Goal: Use online tool/utility: Utilize a website feature to perform a specific function

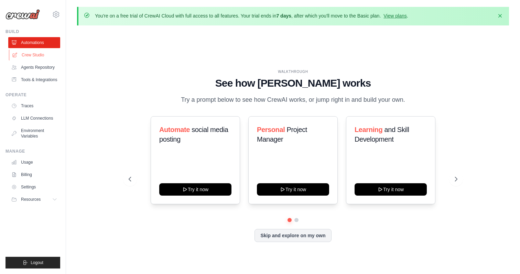
click at [39, 56] on link "Crew Studio" at bounding box center [35, 55] width 52 height 11
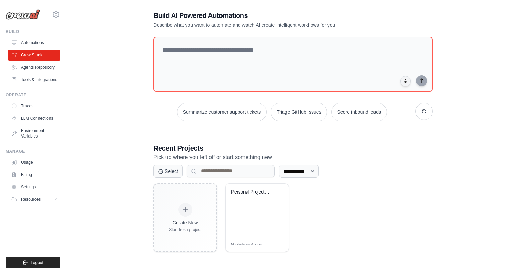
scroll to position [38, 0]
click at [31, 66] on link "Agents Repository" at bounding box center [35, 67] width 52 height 11
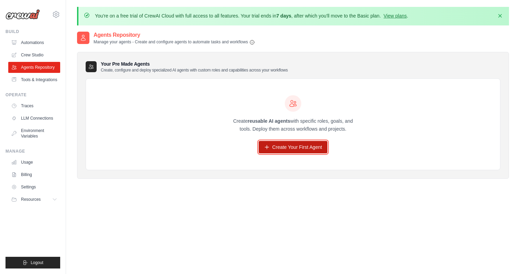
click at [286, 147] on link "Create Your First Agent" at bounding box center [293, 147] width 69 height 12
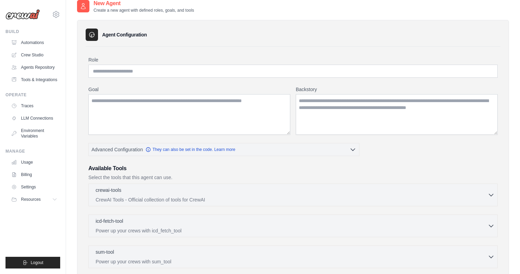
scroll to position [33, 0]
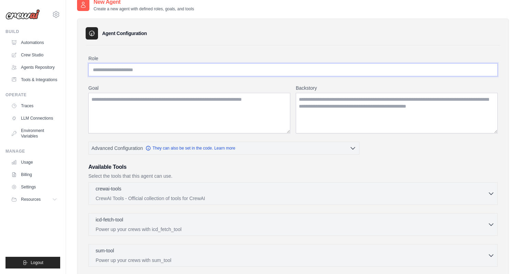
click at [221, 70] on input "Role" at bounding box center [292, 69] width 409 height 13
click at [226, 110] on textarea "Goal" at bounding box center [189, 113] width 202 height 41
click at [348, 104] on textarea "Backstory" at bounding box center [397, 113] width 202 height 41
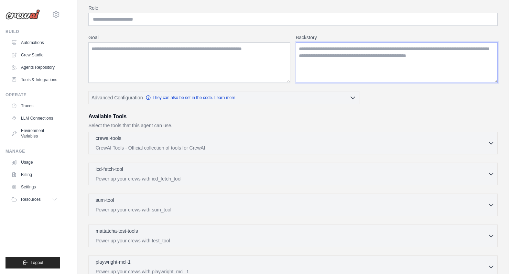
scroll to position [85, 0]
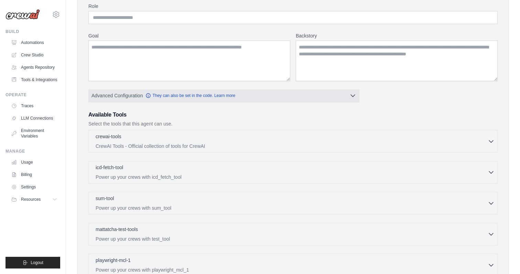
click at [321, 97] on button "Advanced Configuration They can also be set in the code. Learn more" at bounding box center [224, 95] width 270 height 12
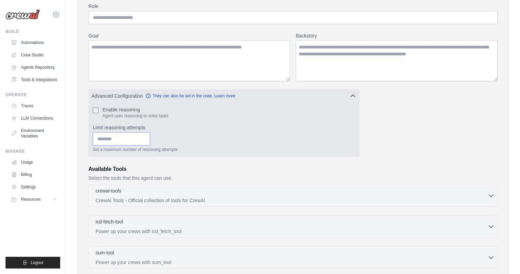
click at [140, 141] on input "Limit reasoning attempts" at bounding box center [121, 138] width 57 height 13
click at [116, 138] on input "Limit reasoning attempts" at bounding box center [121, 138] width 57 height 13
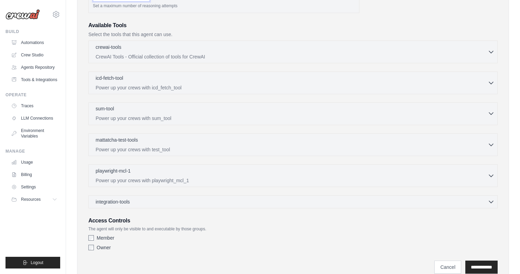
scroll to position [256, 0]
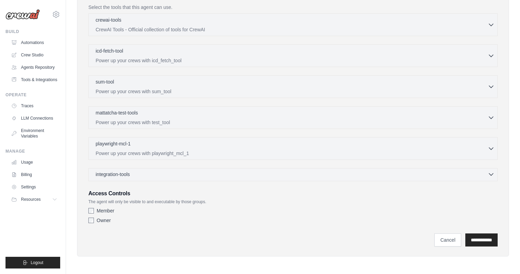
click at [164, 173] on div "integration-tools 0 selected" at bounding box center [295, 174] width 399 height 7
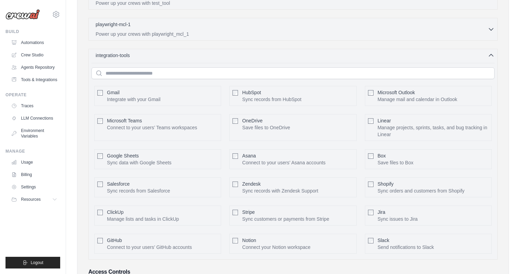
scroll to position [380, 0]
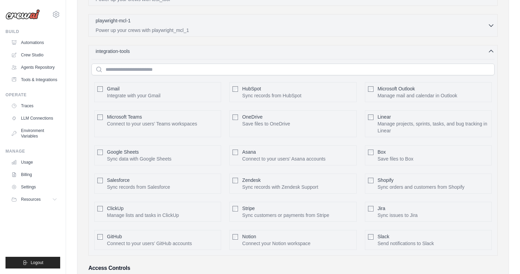
click at [170, 52] on div "integration-tools 0 selected" at bounding box center [295, 51] width 399 height 7
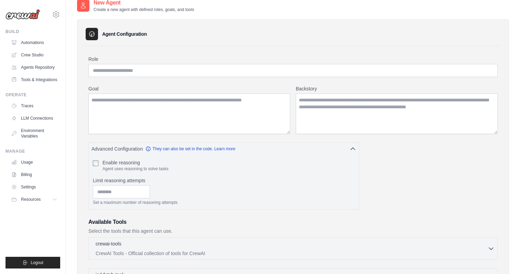
scroll to position [0, 0]
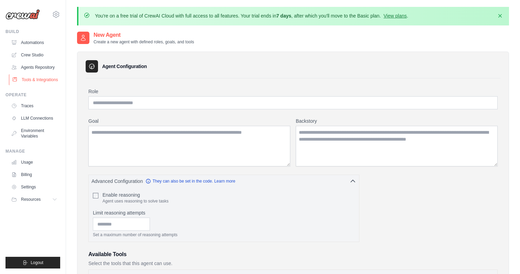
click at [46, 78] on link "Tools & Integrations" at bounding box center [35, 79] width 52 height 11
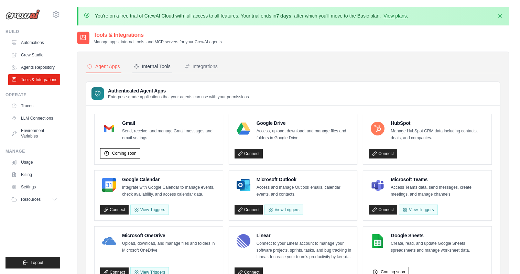
click at [151, 62] on button "Internal Tools" at bounding box center [152, 66] width 40 height 13
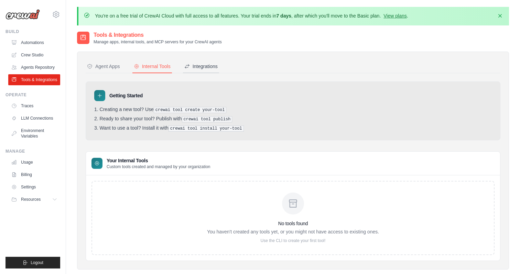
click at [204, 68] on div "Integrations" at bounding box center [200, 66] width 33 height 7
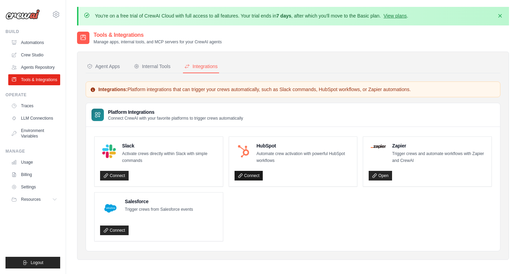
click at [255, 176] on link "Connect" at bounding box center [249, 176] width 29 height 10
click at [148, 64] on div "Internal Tools" at bounding box center [152, 66] width 37 height 7
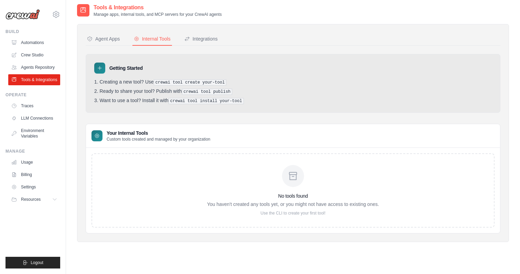
scroll to position [38, 0]
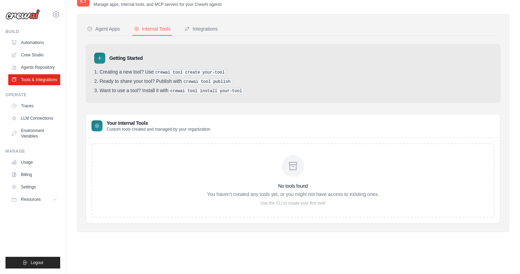
click at [288, 169] on icon at bounding box center [293, 166] width 11 height 11
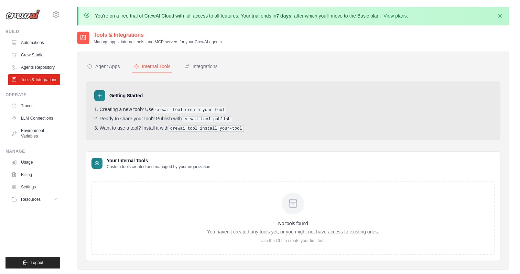
click at [99, 93] on icon at bounding box center [100, 96] width 6 height 6
click at [99, 97] on icon at bounding box center [100, 96] width 6 height 6
click at [106, 67] on div "Agent Apps" at bounding box center [103, 66] width 33 height 7
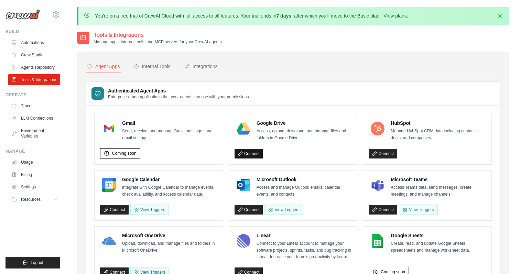
click at [249, 151] on link "Connect" at bounding box center [249, 154] width 29 height 10
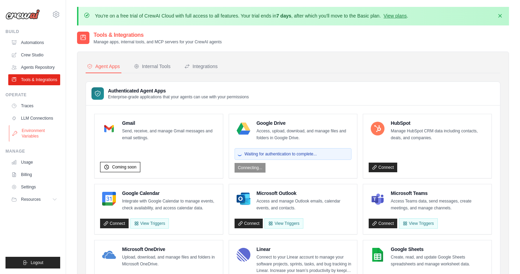
click at [37, 135] on link "Environment Variables" at bounding box center [35, 133] width 52 height 17
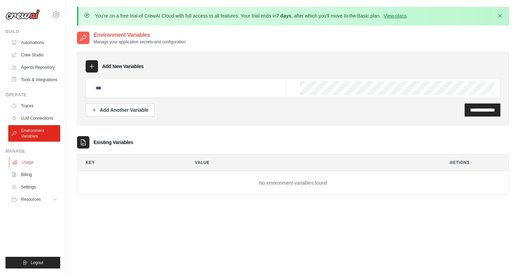
click at [31, 161] on link "Usage" at bounding box center [35, 162] width 52 height 11
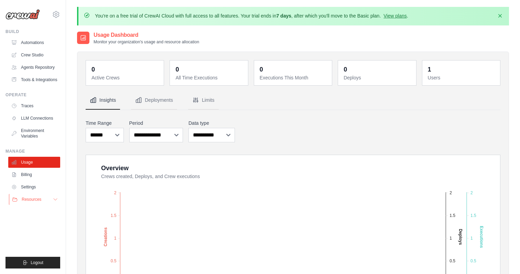
click at [54, 200] on icon at bounding box center [55, 200] width 3 height 2
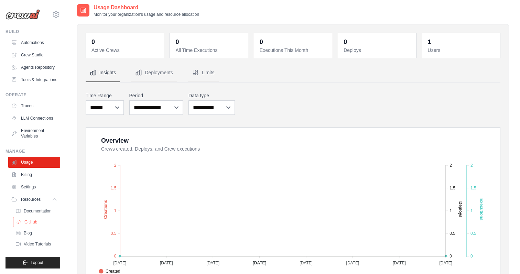
scroll to position [28, 0]
click at [41, 184] on link "Settings" at bounding box center [35, 187] width 52 height 11
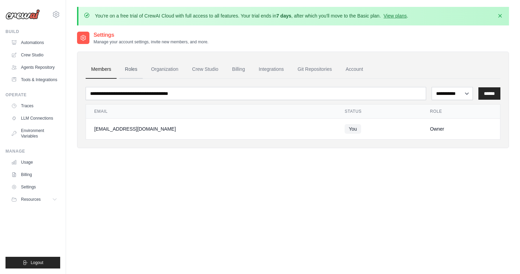
click at [134, 73] on link "Roles" at bounding box center [130, 69] width 23 height 19
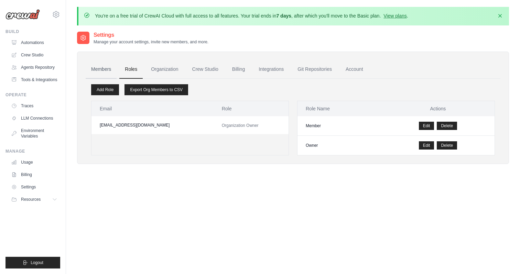
click at [107, 69] on link "Members" at bounding box center [101, 69] width 31 height 19
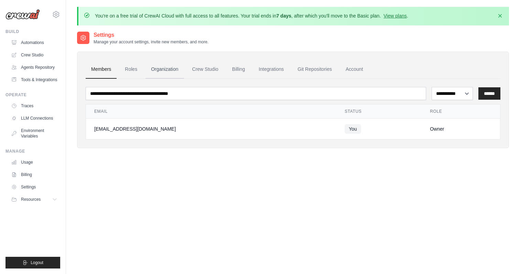
click at [159, 74] on link "Organization" at bounding box center [165, 69] width 38 height 19
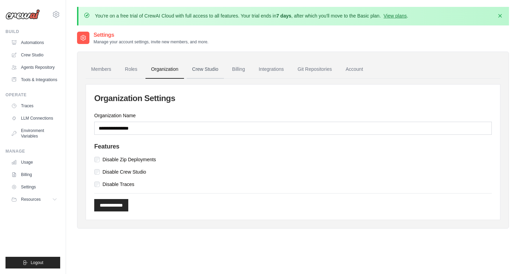
click at [207, 71] on link "Crew Studio" at bounding box center [205, 69] width 37 height 19
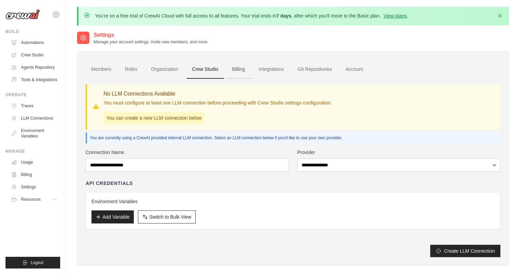
click at [239, 74] on link "Billing" at bounding box center [239, 69] width 24 height 19
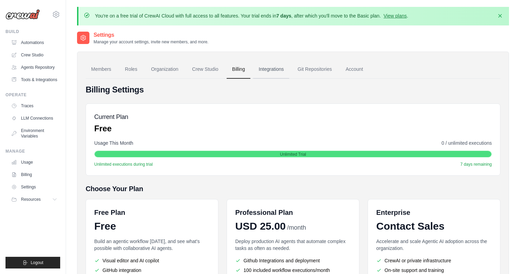
click at [270, 70] on link "Integrations" at bounding box center [271, 69] width 36 height 19
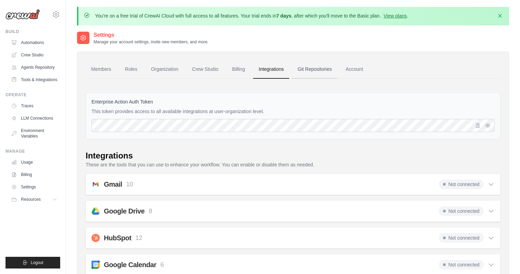
click at [316, 67] on link "Git Repositories" at bounding box center [314, 69] width 45 height 19
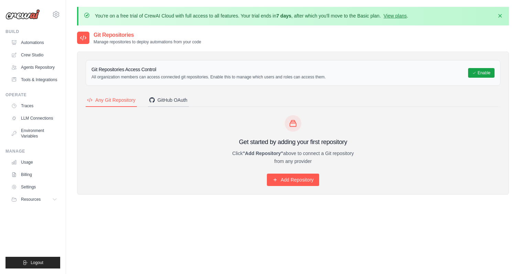
click at [166, 104] on button "GitHub OAuth" at bounding box center [168, 100] width 41 height 13
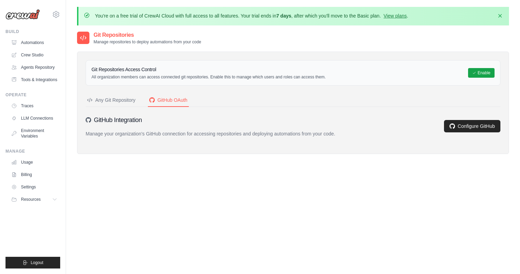
click at [119, 98] on div "Any Git Repository" at bounding box center [111, 100] width 49 height 7
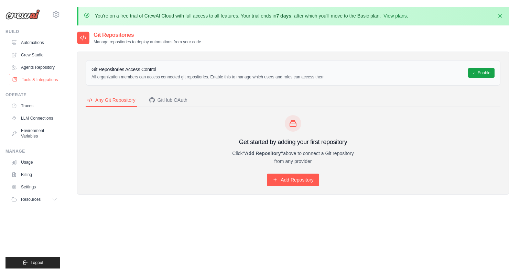
click at [45, 78] on link "Tools & Integrations" at bounding box center [35, 79] width 52 height 11
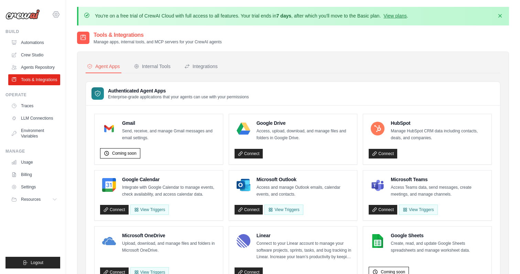
click at [57, 14] on icon at bounding box center [56, 14] width 2 height 2
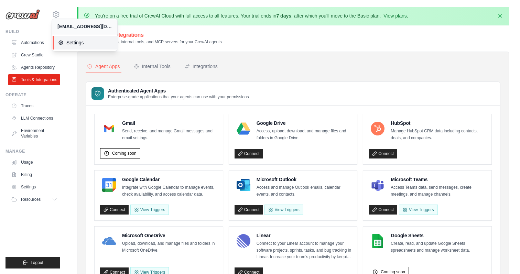
click at [74, 39] on span "Settings" at bounding box center [85, 42] width 54 height 7
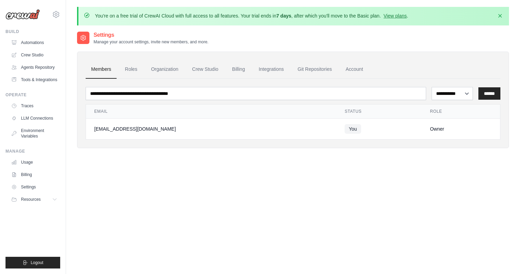
click at [84, 197] on div "**********" at bounding box center [293, 168] width 432 height 274
click at [40, 109] on link "Traces" at bounding box center [35, 105] width 52 height 11
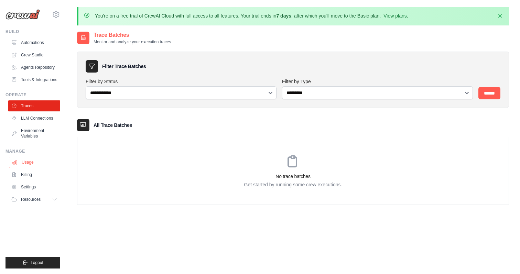
click at [33, 166] on link "Usage" at bounding box center [35, 162] width 52 height 11
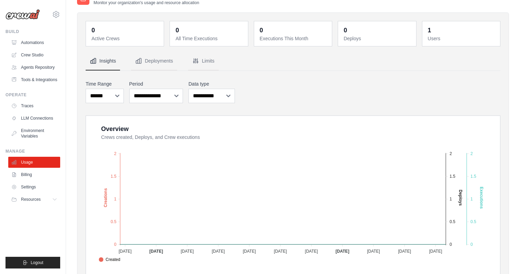
scroll to position [27, 0]
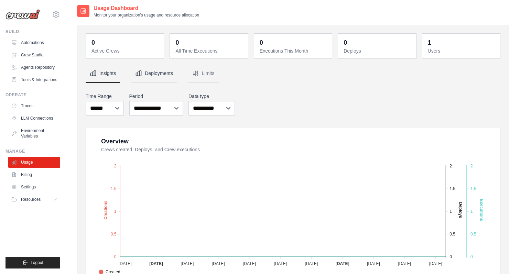
click at [170, 71] on button "Deployments" at bounding box center [154, 73] width 46 height 19
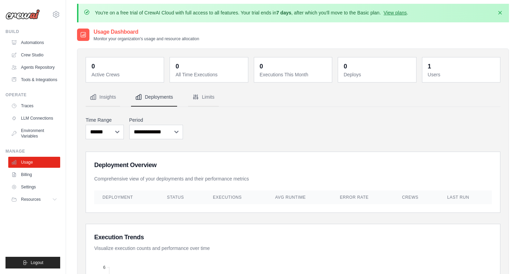
scroll to position [0, 0]
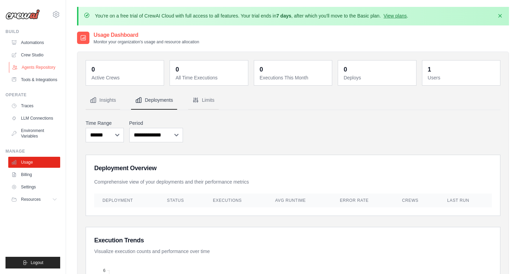
click at [29, 68] on link "Agents Repository" at bounding box center [35, 67] width 52 height 11
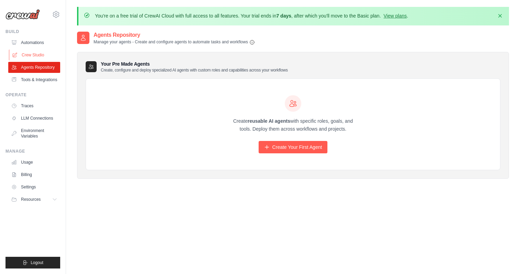
click at [38, 54] on link "Crew Studio" at bounding box center [35, 55] width 52 height 11
click at [31, 54] on link "Crew Studio" at bounding box center [35, 55] width 52 height 11
click at [29, 53] on link "Crew Studio" at bounding box center [35, 55] width 52 height 11
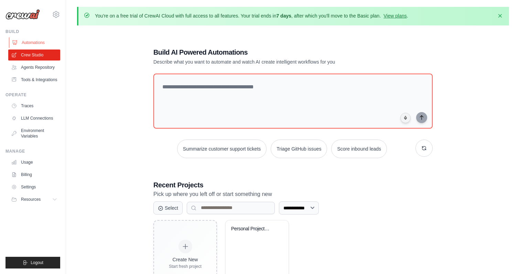
click at [38, 43] on link "Automations" at bounding box center [35, 42] width 52 height 11
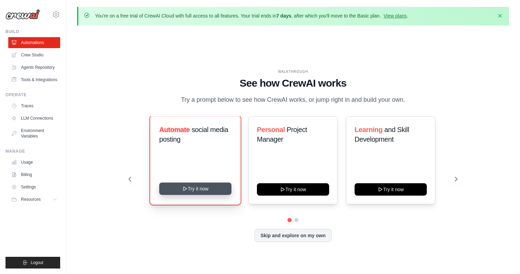
click at [184, 188] on icon at bounding box center [185, 189] width 6 height 6
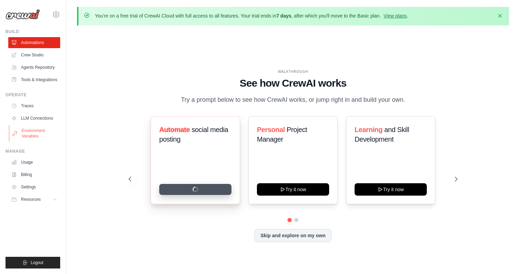
click at [28, 129] on link "Environment Variables" at bounding box center [35, 133] width 52 height 17
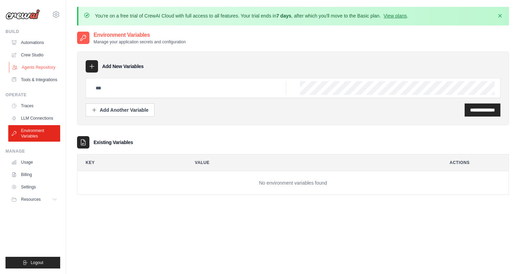
click at [26, 63] on link "Agents Repository" at bounding box center [35, 67] width 52 height 11
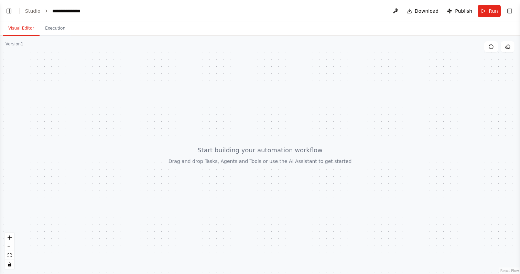
click at [246, 160] on div at bounding box center [260, 155] width 520 height 238
click at [508, 47] on icon at bounding box center [508, 47] width 6 height 6
click at [511, 10] on button "Toggle Right Sidebar" at bounding box center [510, 11] width 10 height 10
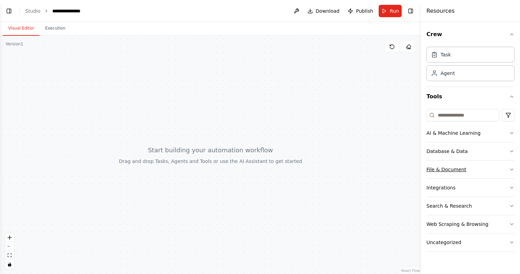
click at [454, 169] on div "File & Document" at bounding box center [447, 169] width 40 height 7
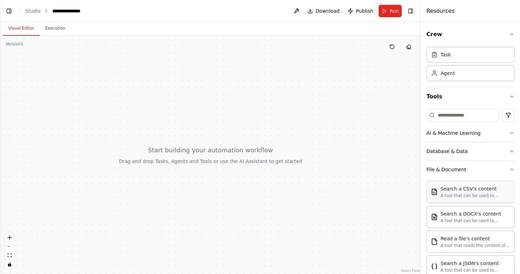
click at [449, 194] on div "A tool that can be used to semantic search a query from a CSV's content." at bounding box center [476, 196] width 70 height 6
click at [446, 189] on div "Search a CSV's content" at bounding box center [476, 188] width 70 height 7
click at [444, 57] on div "Task" at bounding box center [446, 54] width 10 height 7
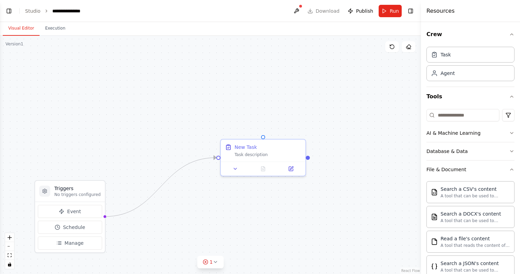
scroll to position [102, 0]
click at [243, 153] on div "Task description" at bounding box center [268, 154] width 67 height 6
click at [216, 265] on icon at bounding box center [216, 262] width 6 height 6
click at [245, 195] on div "Triggers No triggers configured Event Schedule Manage New Task Task description" at bounding box center [210, 155] width 421 height 238
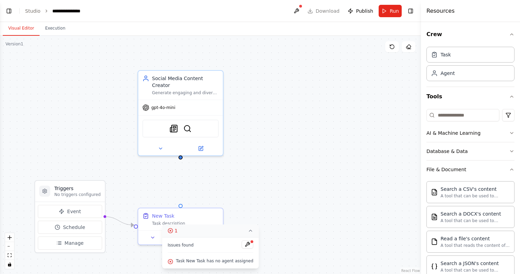
click at [245, 155] on div "Triggers No triggers configured Event Schedule Manage New Task Task description…" at bounding box center [210, 155] width 421 height 238
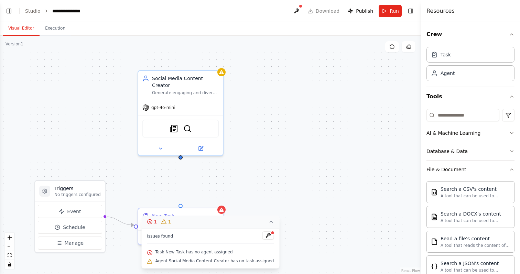
click at [241, 180] on div "Triggers No triggers configured Event Schedule Manage New Task Task description…" at bounding box center [210, 155] width 421 height 238
click at [193, 214] on div "New Task" at bounding box center [185, 214] width 67 height 7
click at [190, 77] on div "Social Media Content Creator" at bounding box center [185, 81] width 67 height 14
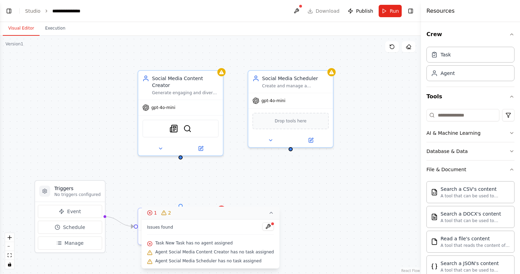
scroll to position [229, 0]
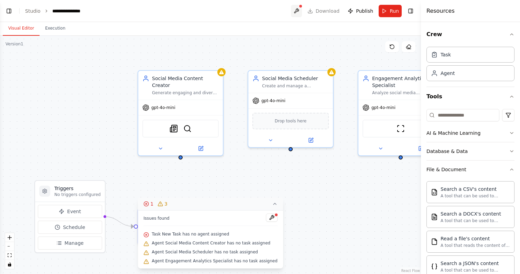
click at [295, 13] on button at bounding box center [296, 11] width 11 height 12
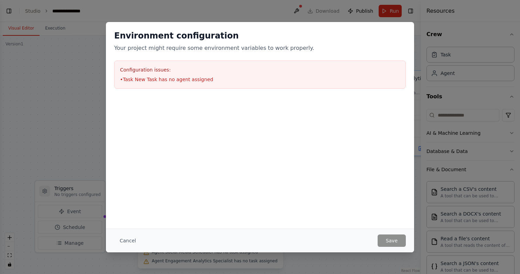
scroll to position [248, 0]
click at [127, 243] on button "Cancel" at bounding box center [127, 241] width 27 height 12
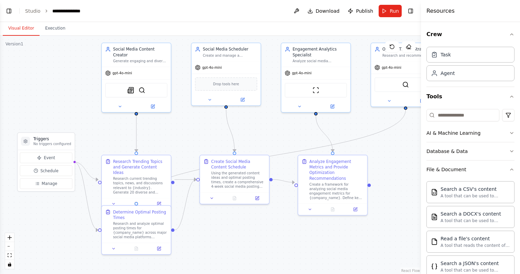
scroll to position [410, 0]
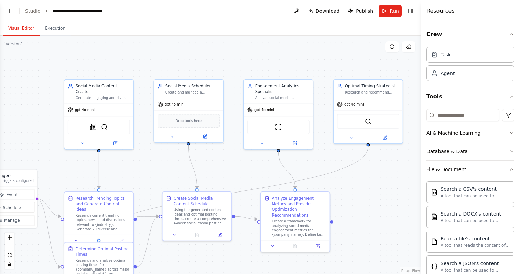
drag, startPoint x: 341, startPoint y: 175, endPoint x: 235, endPoint y: 165, distance: 106.8
click at [235, 165] on div ".deletable-edge-delete-btn { width: 20px; height: 20px; border: 0px solid #ffff…" at bounding box center [210, 155] width 421 height 238
click at [392, 8] on span "Run" at bounding box center [394, 11] width 9 height 7
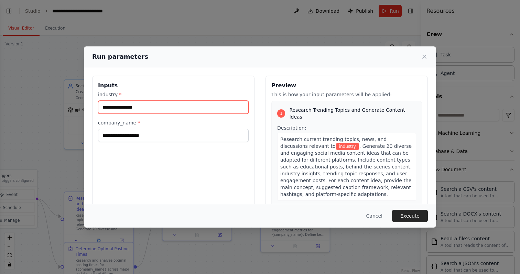
click at [219, 109] on input "industry *" at bounding box center [173, 107] width 151 height 13
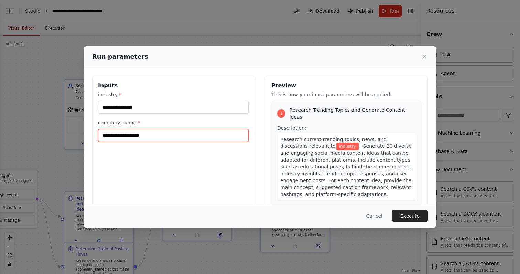
click at [203, 138] on input "company_name *" at bounding box center [173, 135] width 151 height 13
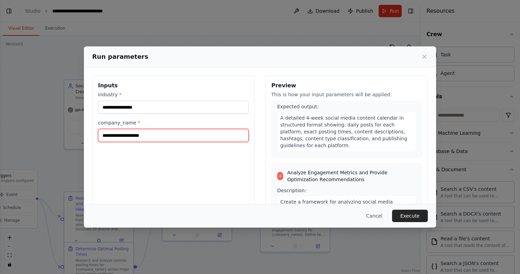
scroll to position [476, 0]
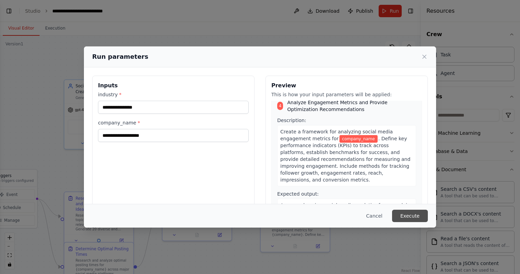
click at [403, 213] on button "Execute" at bounding box center [410, 216] width 36 height 12
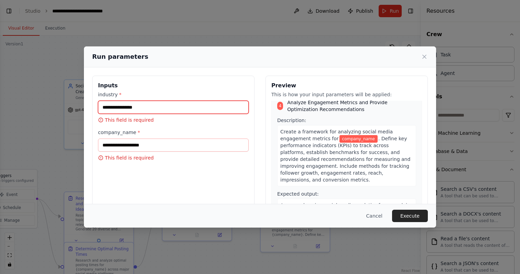
click at [195, 104] on input "industry *" at bounding box center [173, 107] width 151 height 13
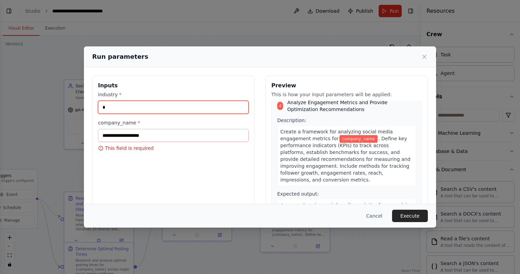
type input "*"
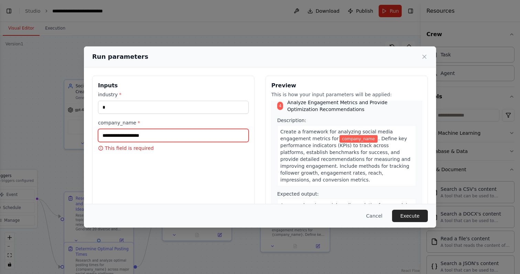
click at [170, 129] on input "company_name *" at bounding box center [173, 135] width 151 height 13
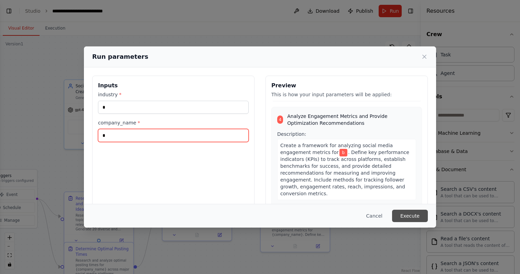
type input "*"
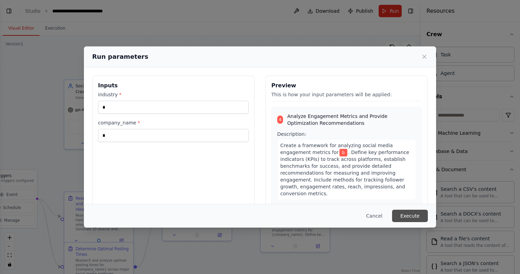
click at [419, 215] on button "Execute" at bounding box center [410, 216] width 36 height 12
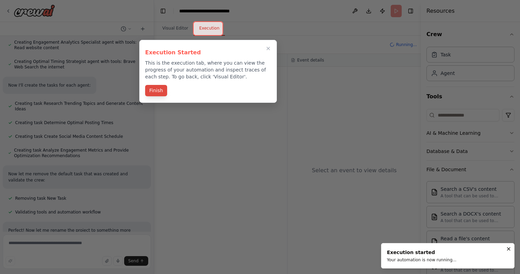
click at [151, 94] on button "Finish" at bounding box center [156, 90] width 22 height 11
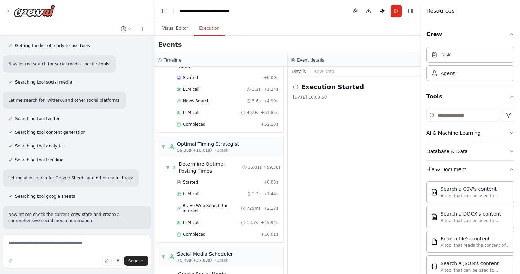
scroll to position [0, 0]
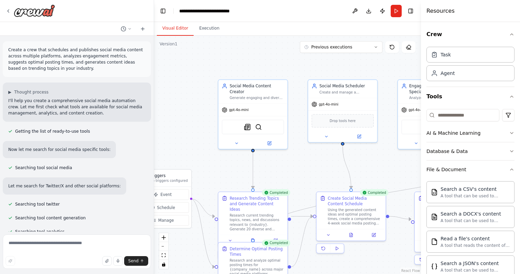
click at [171, 28] on button "Visual Editor" at bounding box center [175, 28] width 37 height 14
click at [244, 212] on div "Research current trending topics, news, and discussions relevant to {industry}.…" at bounding box center [257, 221] width 54 height 18
click at [11, 8] on icon at bounding box center [9, 11] width 6 height 6
